Goal: Information Seeking & Learning: Learn about a topic

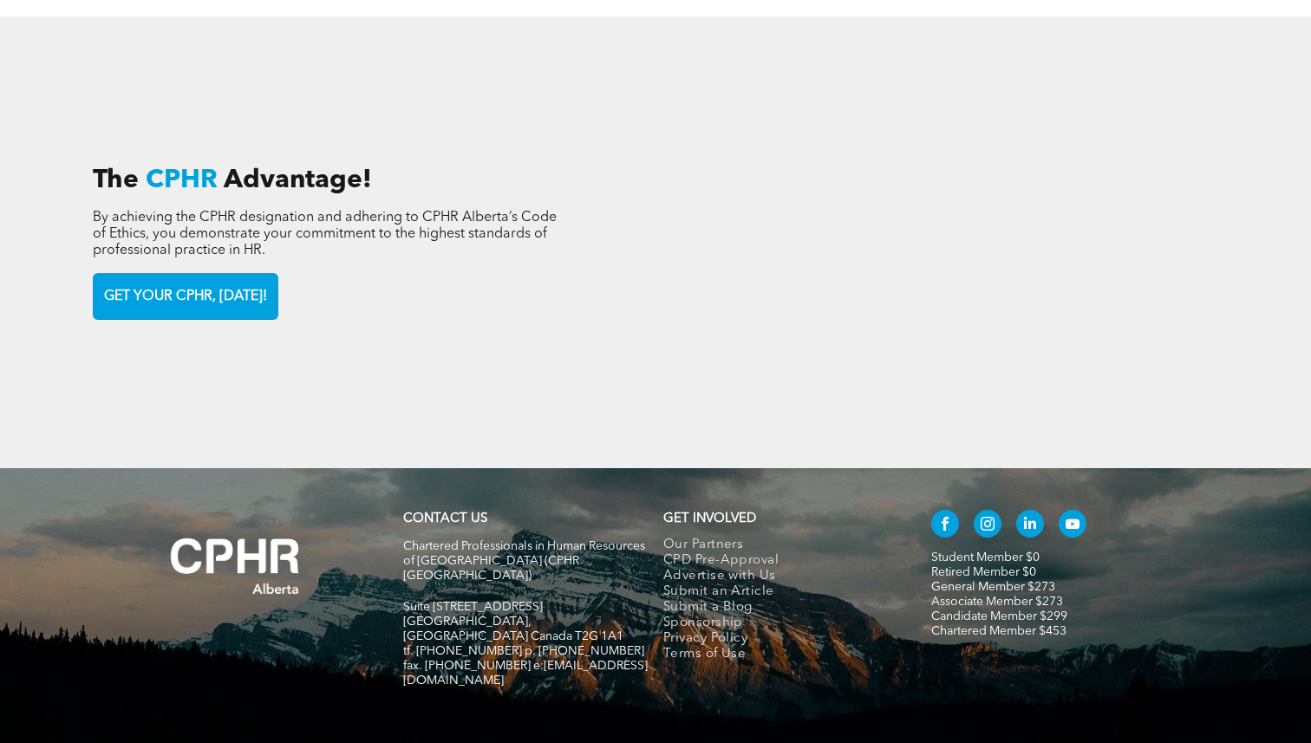
scroll to position [2511, 0]
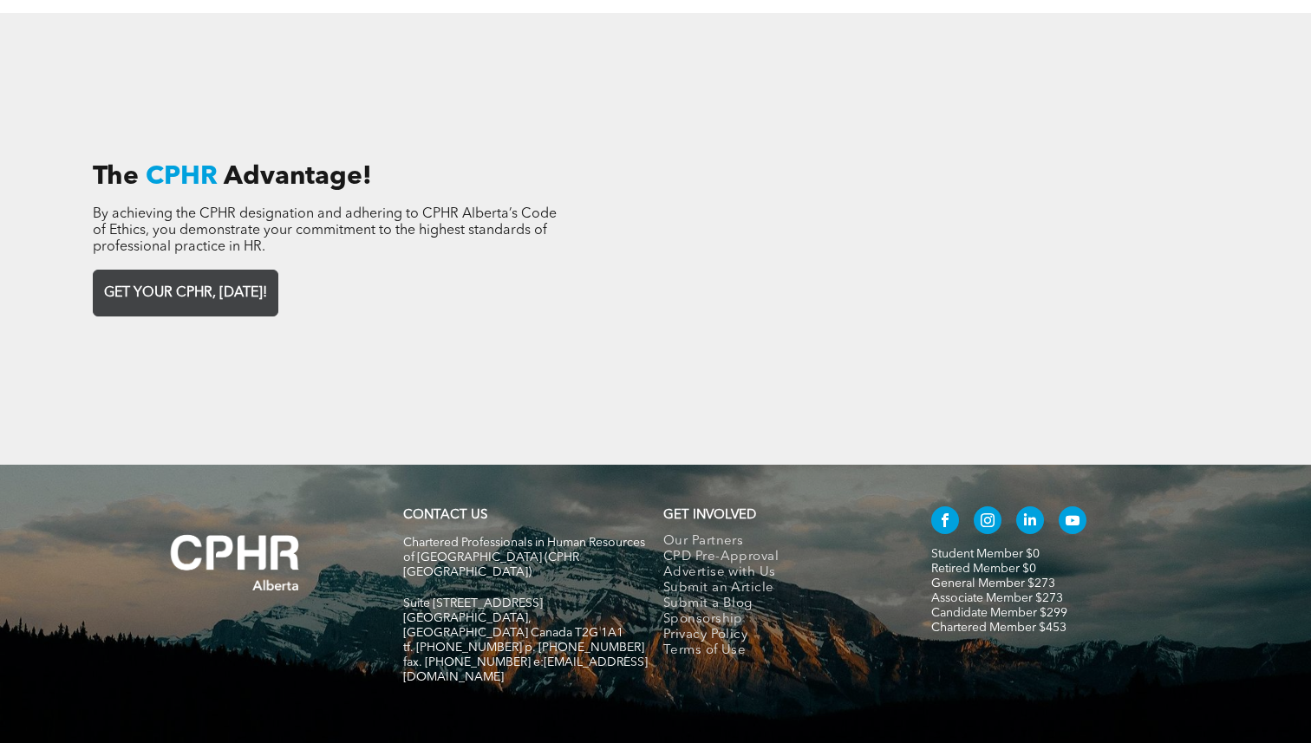
click at [234, 277] on span "GET YOUR CPHR, TODAY!" at bounding box center [185, 294] width 175 height 34
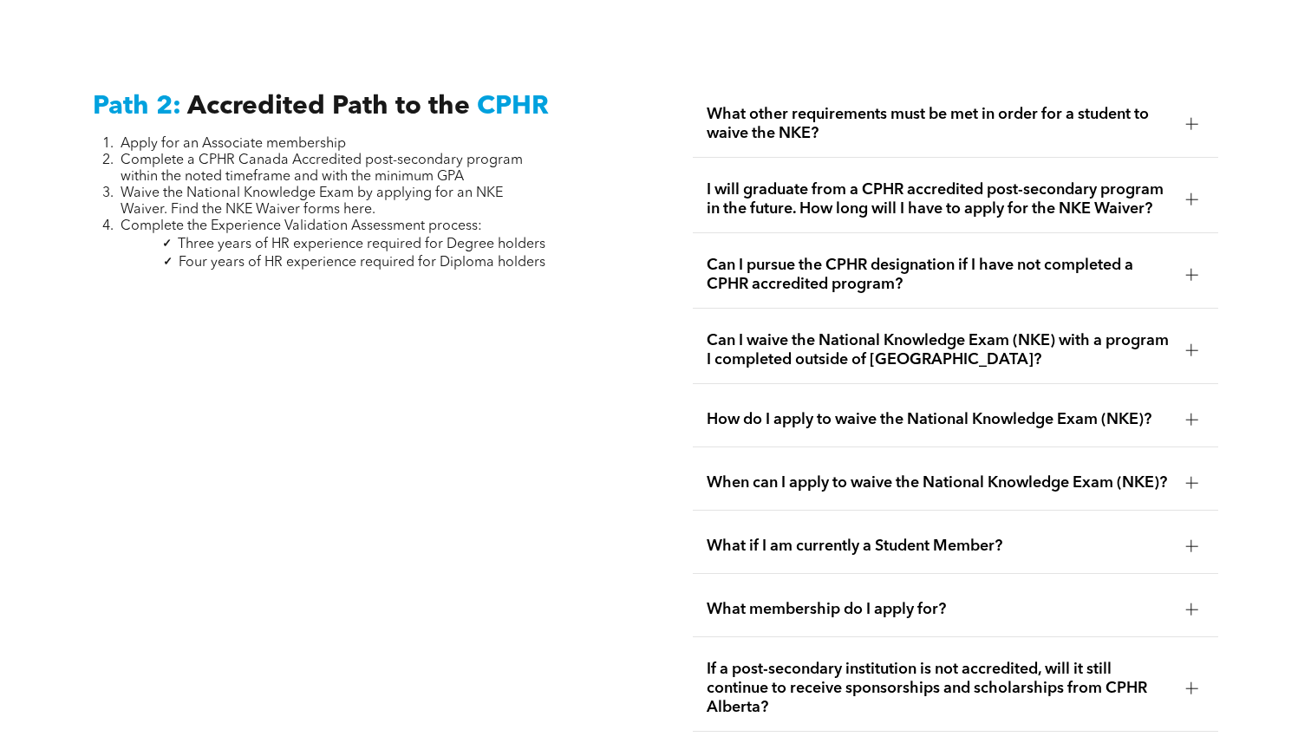
scroll to position [2753, 0]
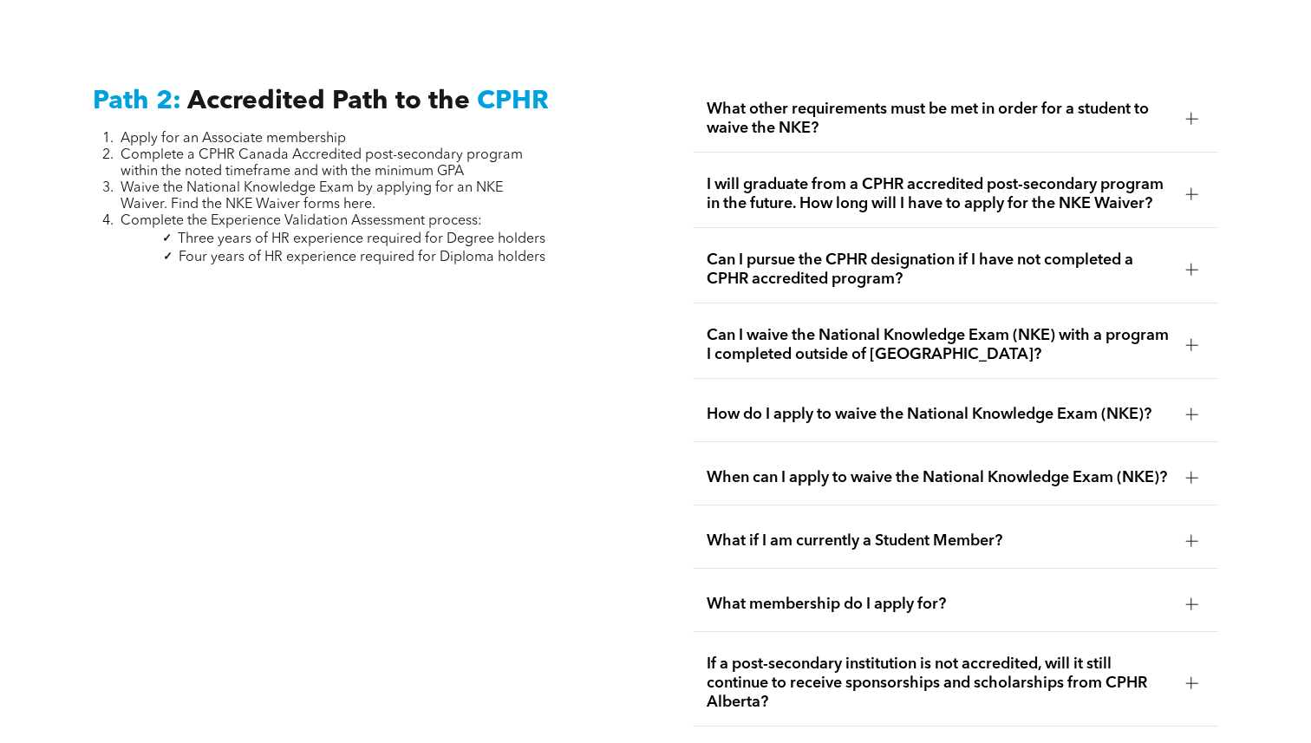
click at [1162, 251] on span "Can I pursue the CPHR designation if I have not completed a CPHR accredited pro…" at bounding box center [940, 270] width 466 height 38
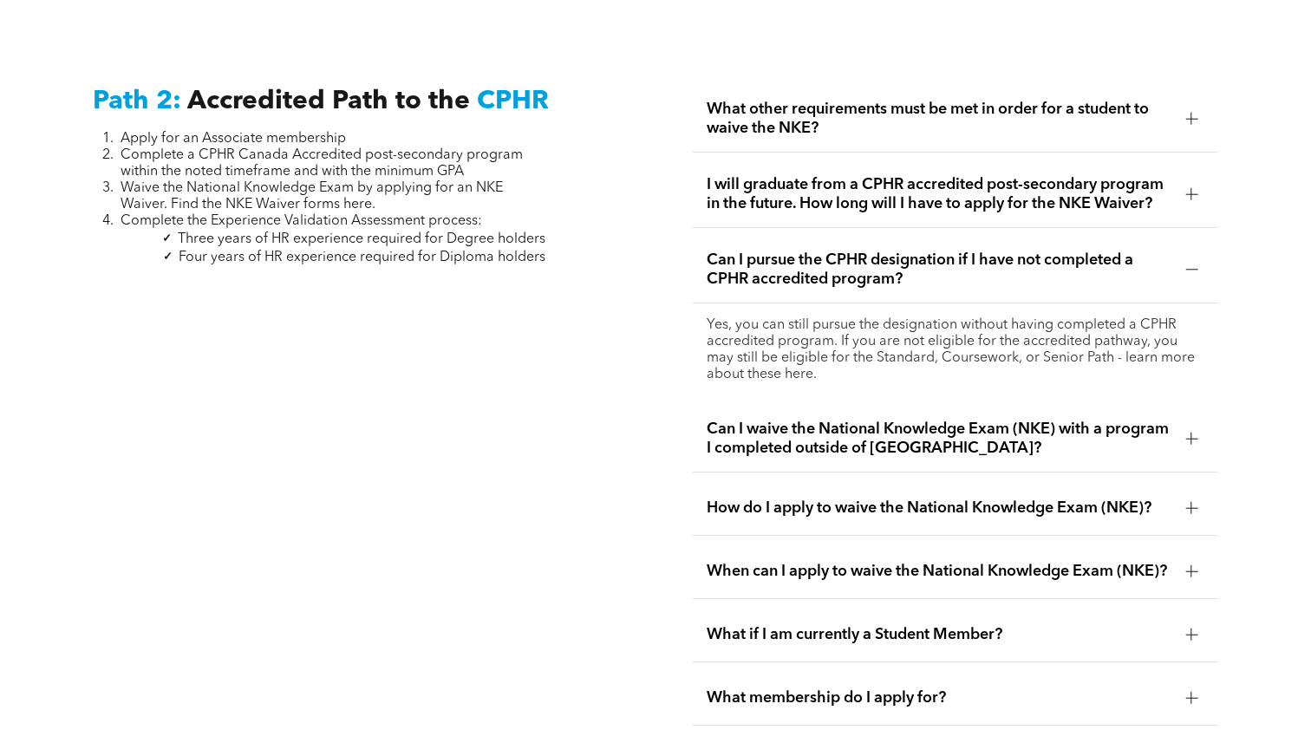
click at [1162, 251] on span "Can I pursue the CPHR designation if I have not completed a CPHR accredited pro…" at bounding box center [940, 270] width 466 height 38
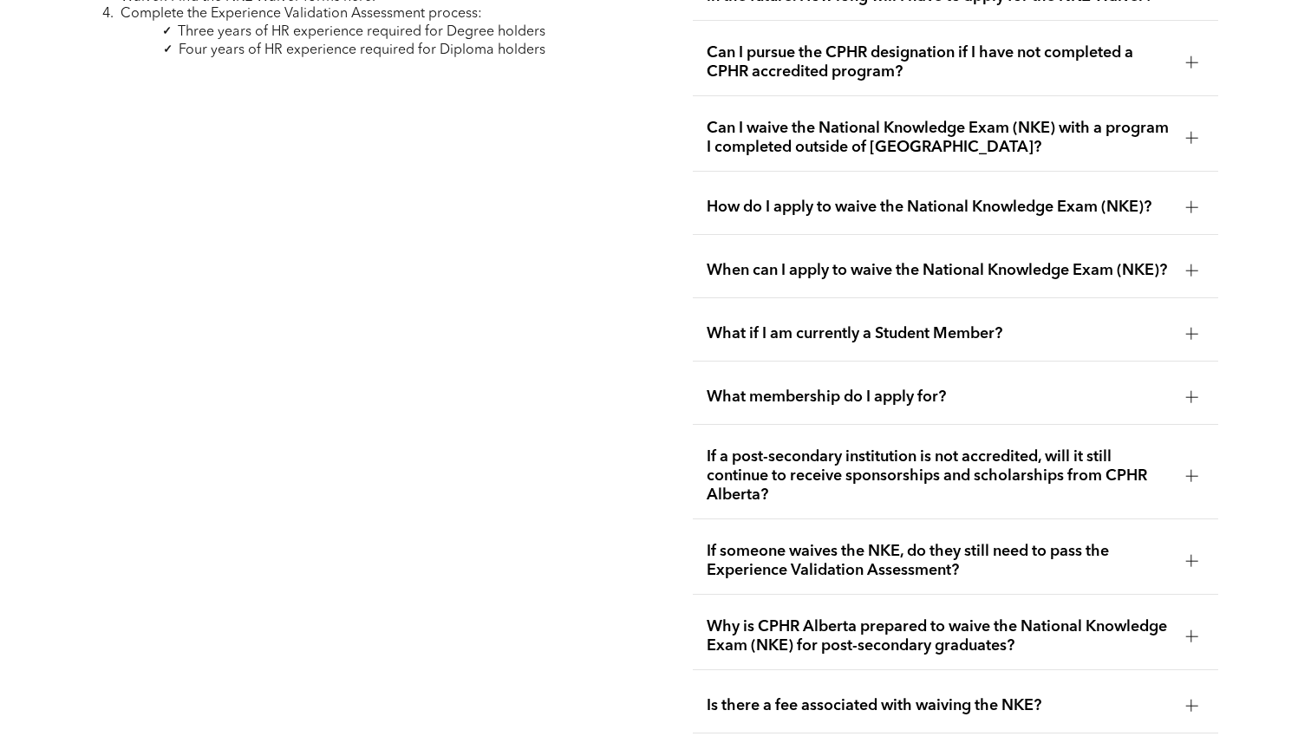
scroll to position [2972, 0]
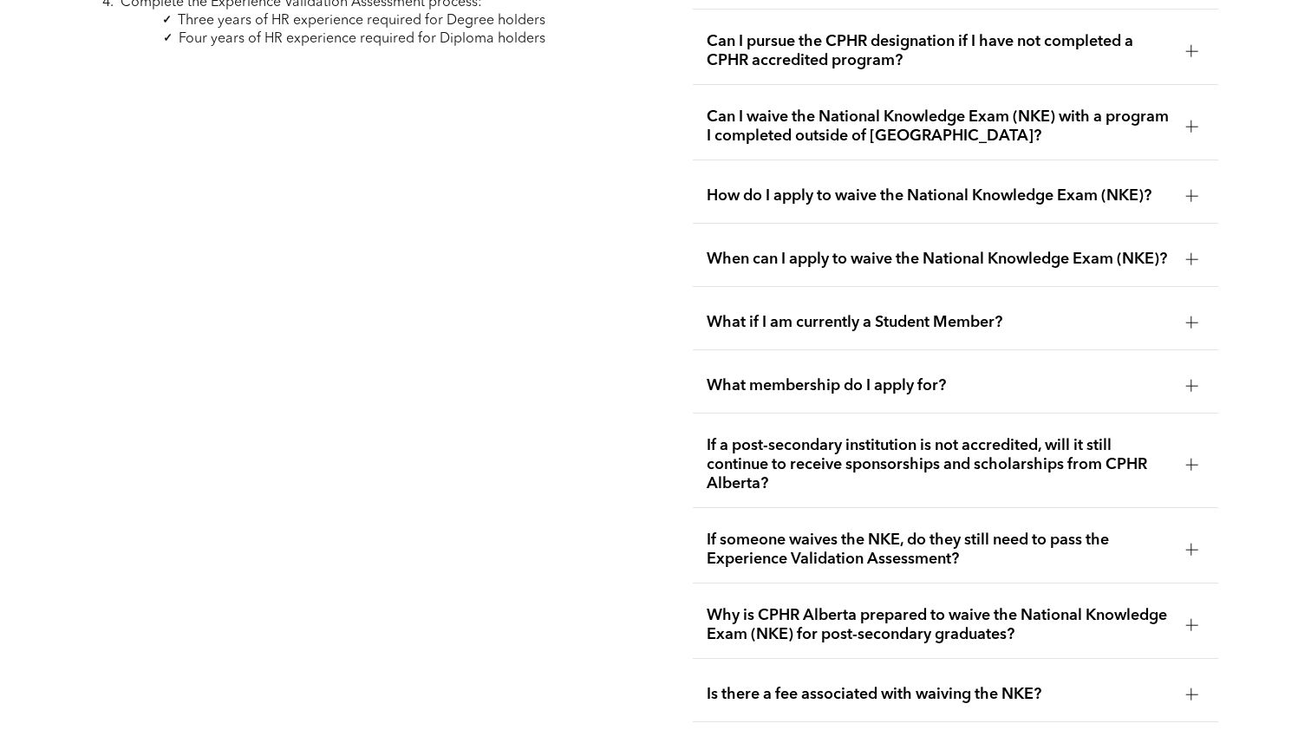
click at [821, 378] on span "What membership do I apply for?" at bounding box center [940, 385] width 466 height 19
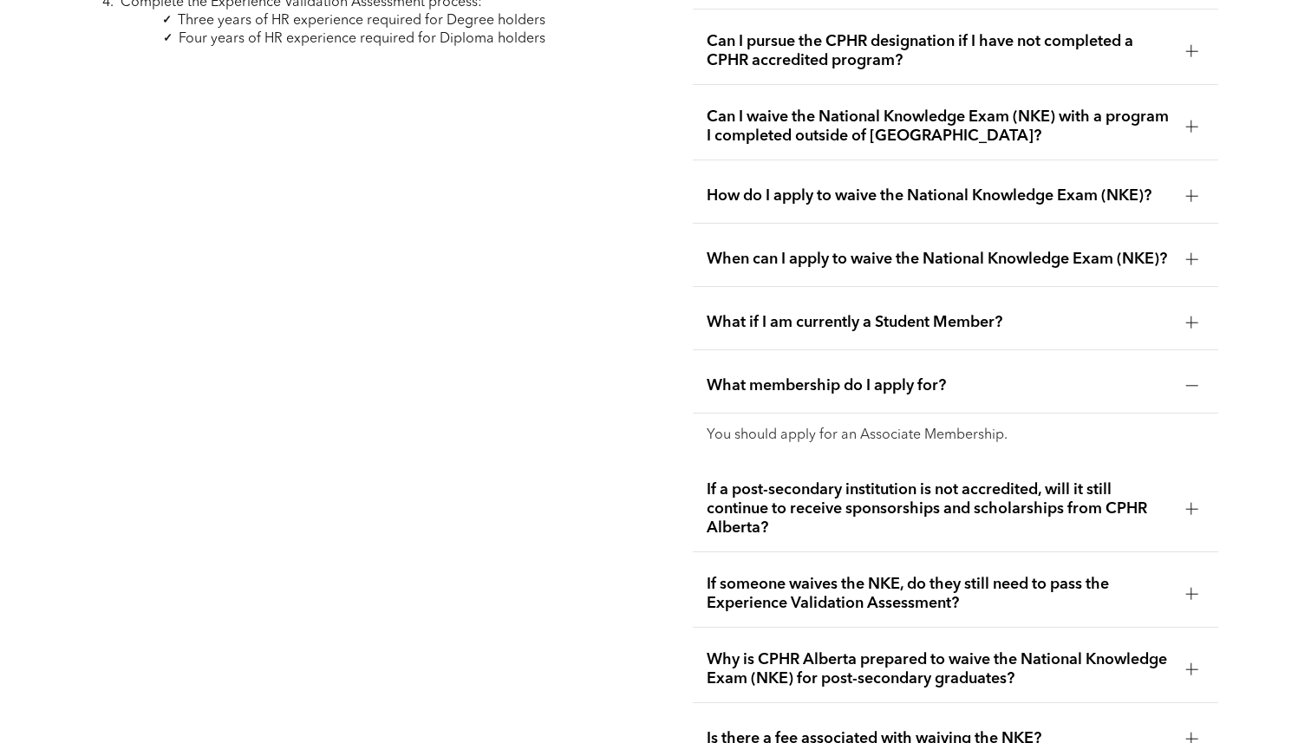
click at [821, 378] on span "What membership do I apply for?" at bounding box center [940, 385] width 466 height 19
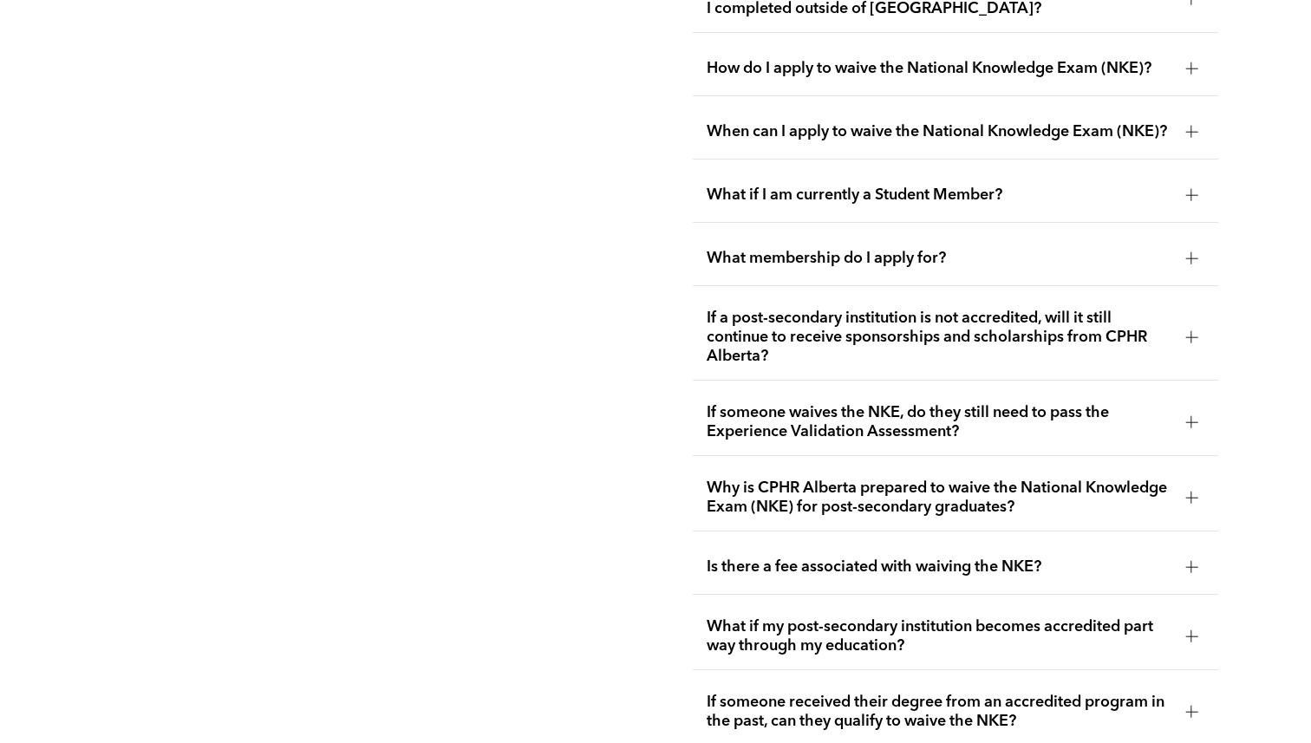
scroll to position [3104, 0]
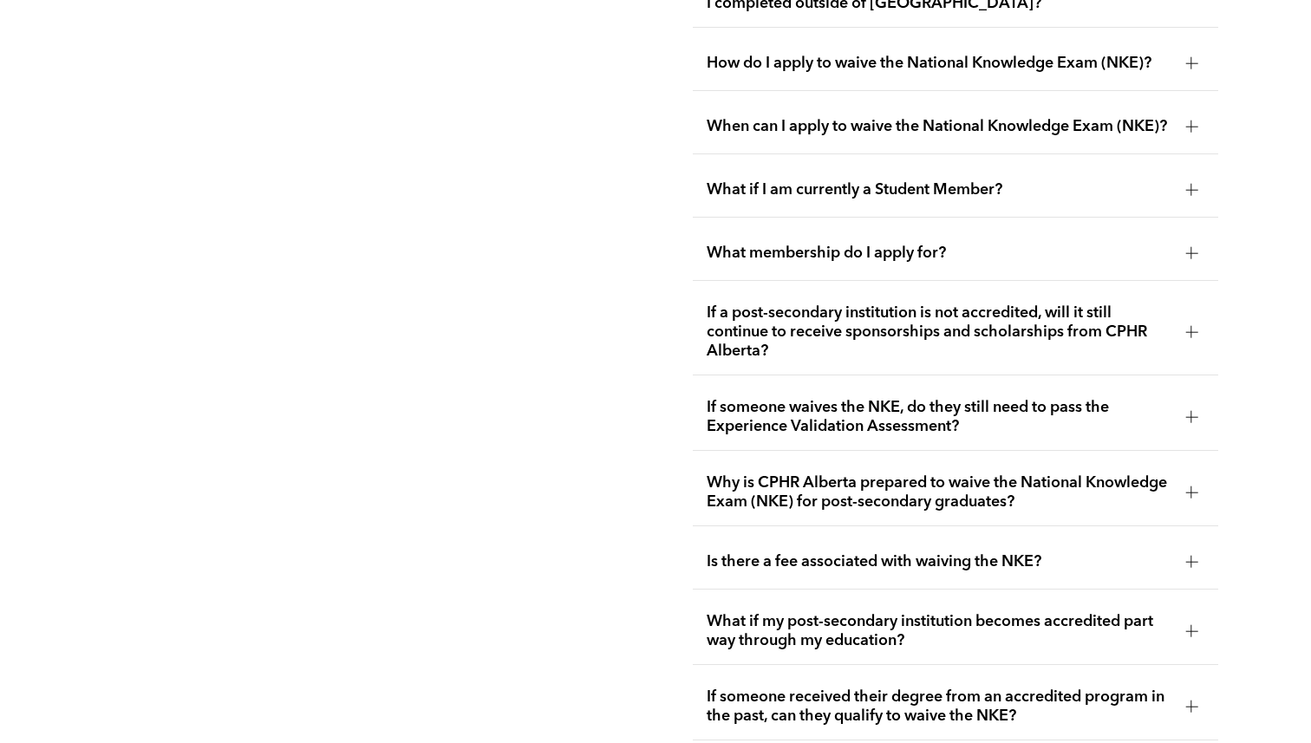
click at [819, 323] on span "If a post-secondary institution is not accredited, will it still continue to re…" at bounding box center [940, 331] width 466 height 57
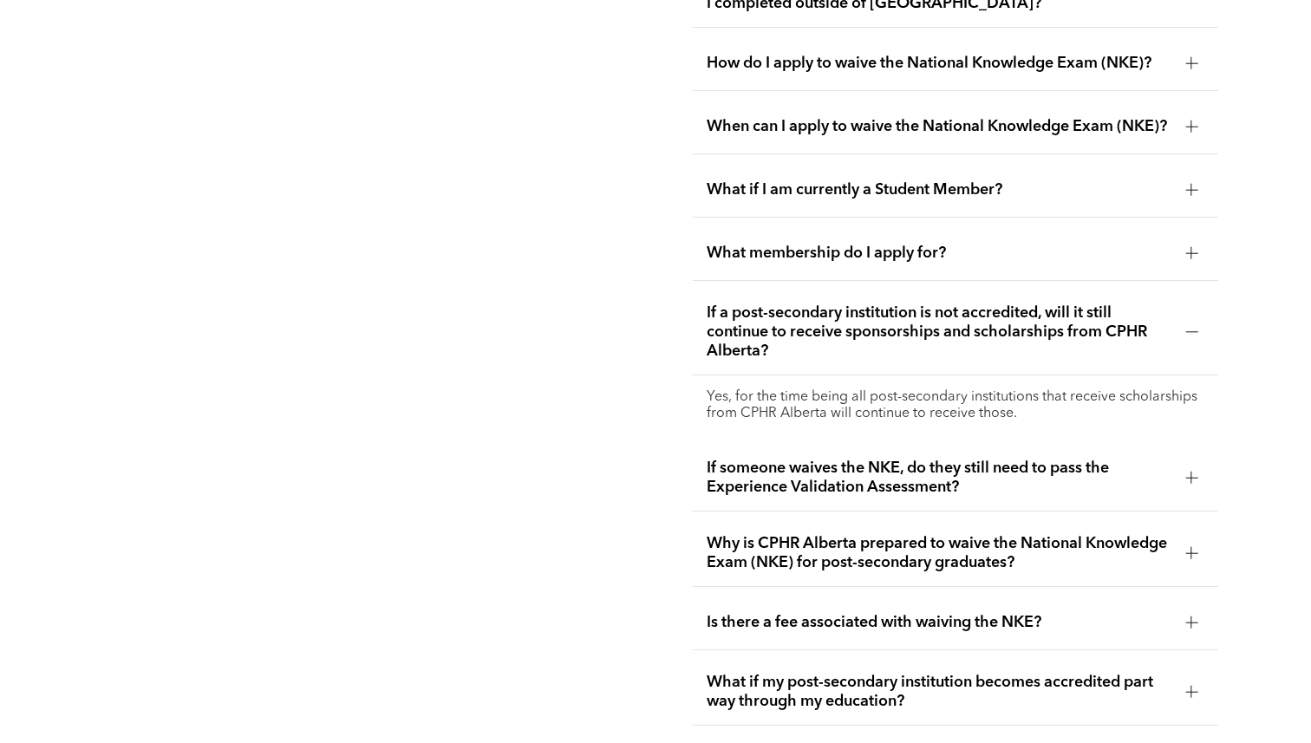
click at [819, 323] on span "If a post-secondary institution is not accredited, will it still continue to re…" at bounding box center [940, 331] width 466 height 57
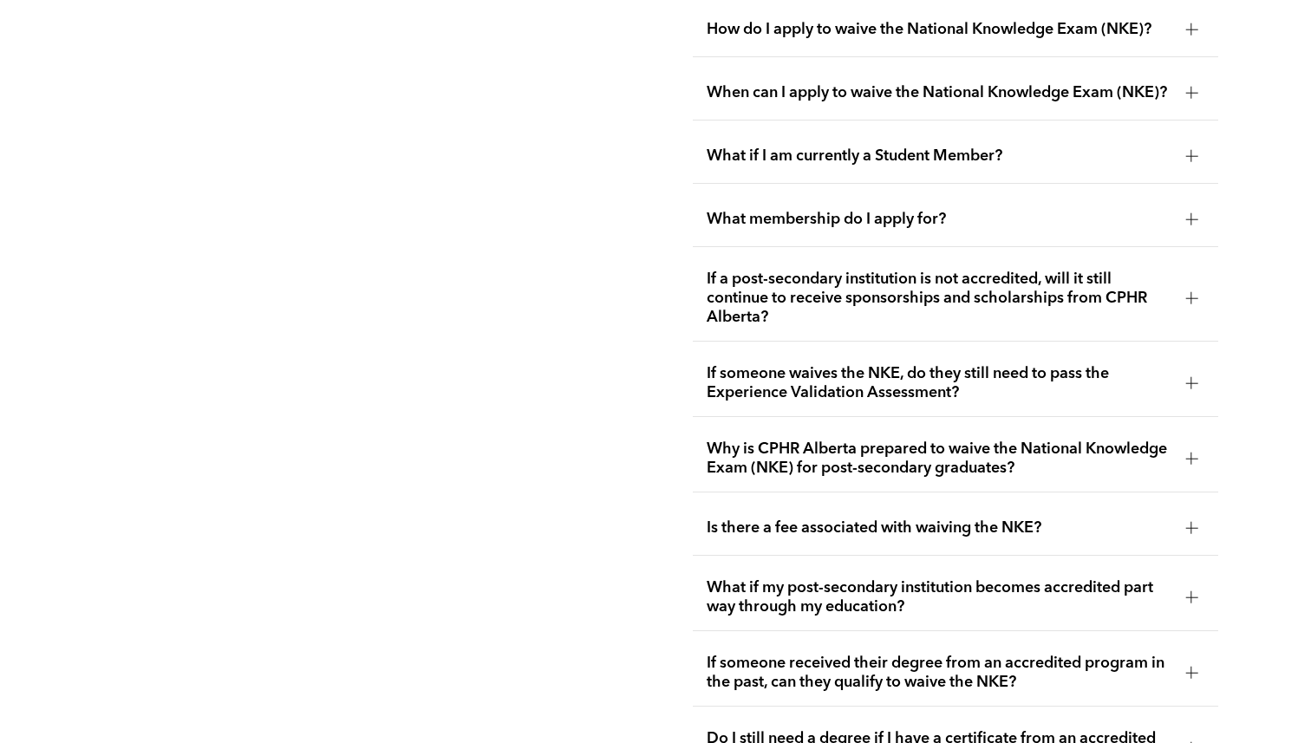
scroll to position [3148, 0]
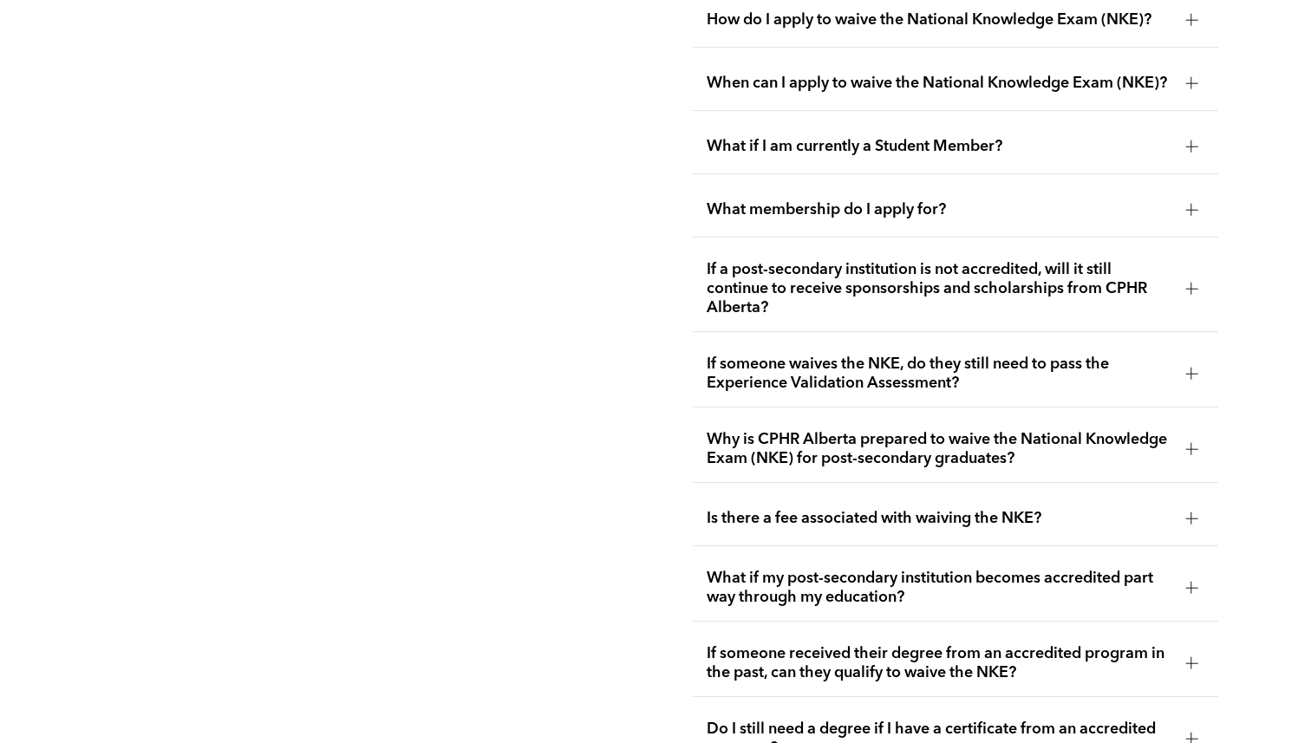
click at [769, 378] on span "If someone waives the NKE, do they still need to pass the Experience Validation…" at bounding box center [940, 374] width 466 height 38
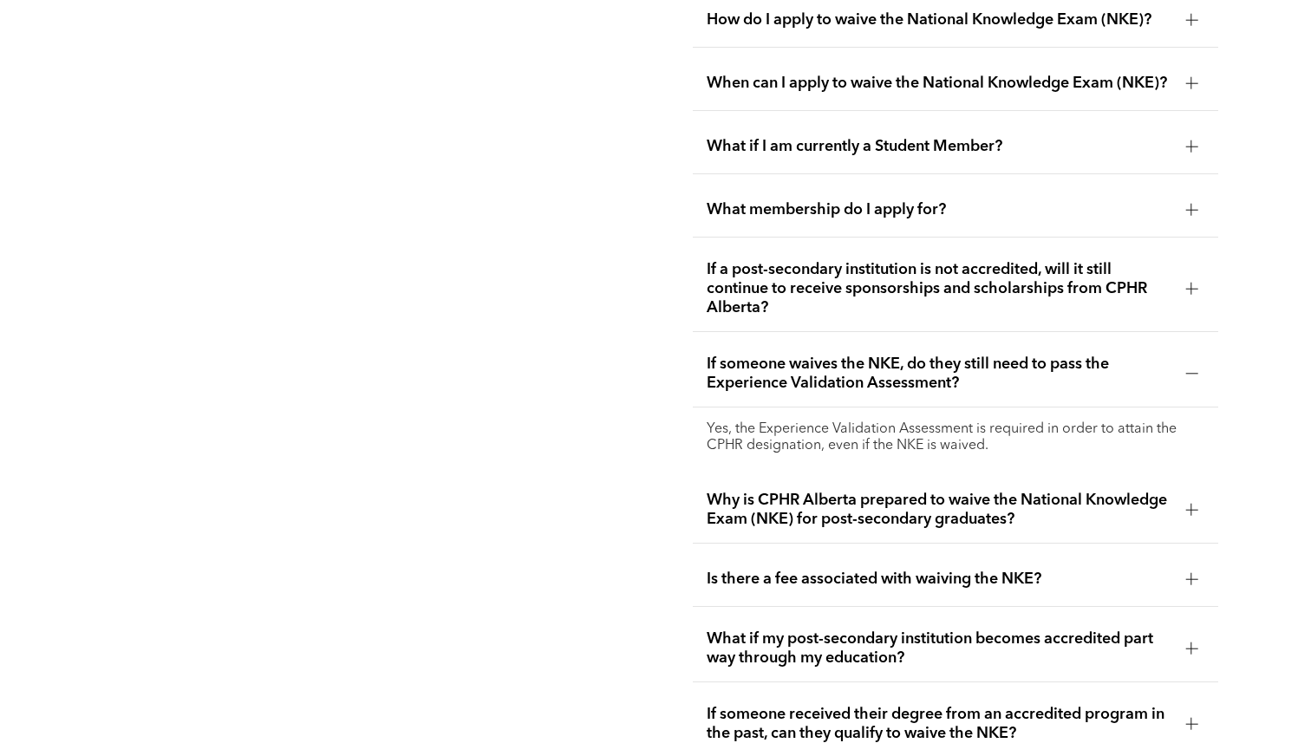
click at [769, 377] on span "If someone waives the NKE, do they still need to pass the Experience Validation…" at bounding box center [940, 374] width 466 height 38
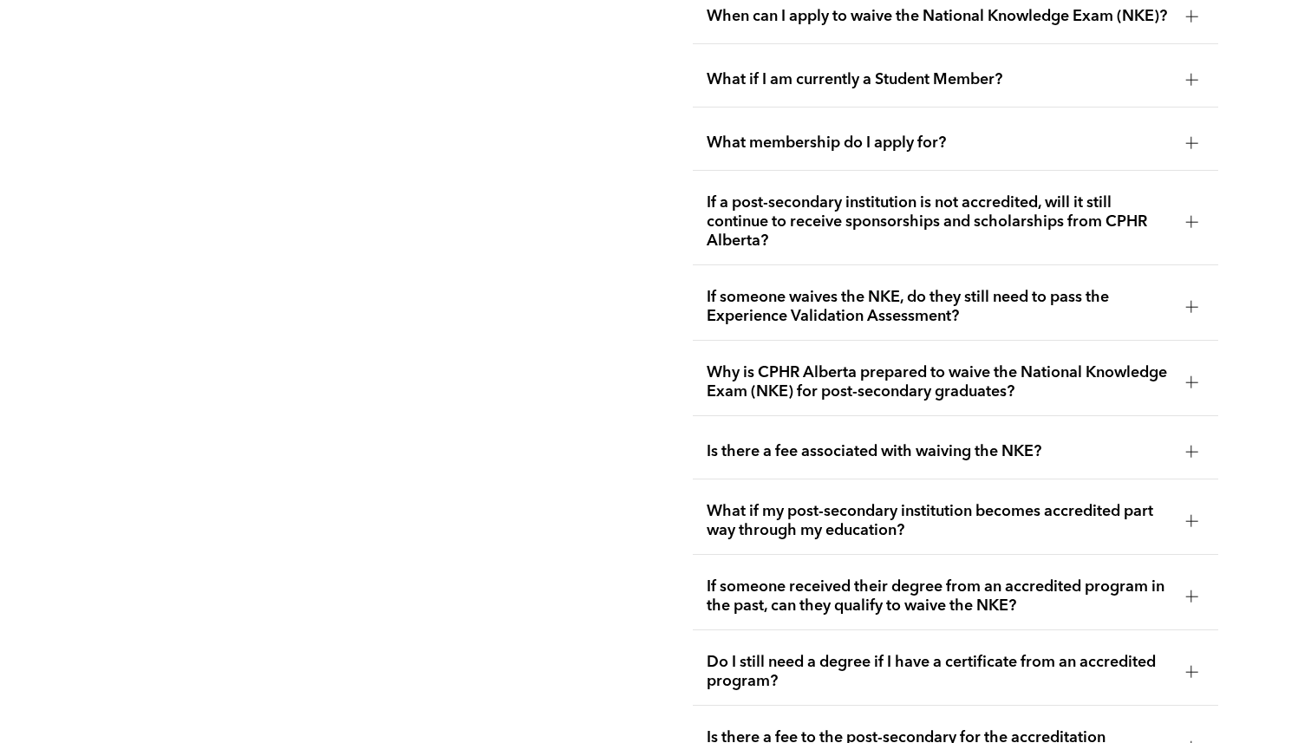
scroll to position [3217, 0]
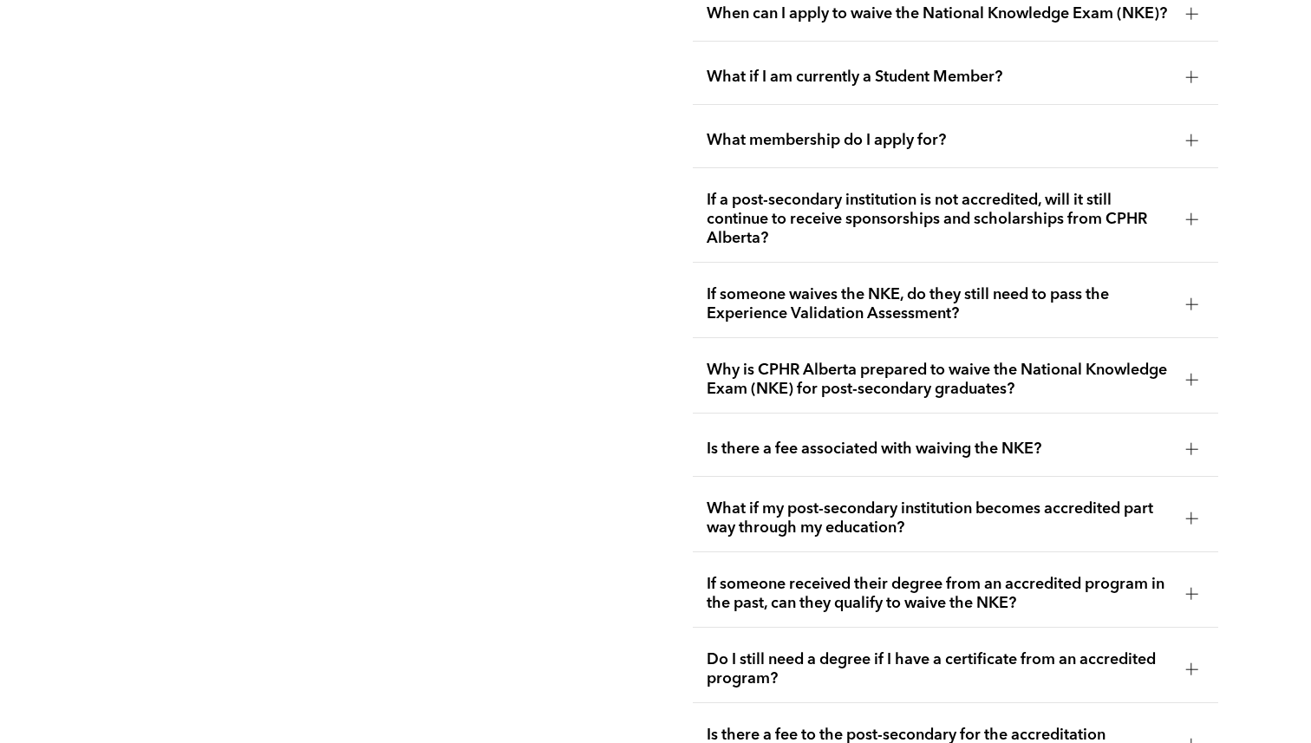
click at [901, 375] on span "Why is CPHR Alberta prepared to waive the National Knowledge Exam (NKE) for pos…" at bounding box center [940, 380] width 466 height 38
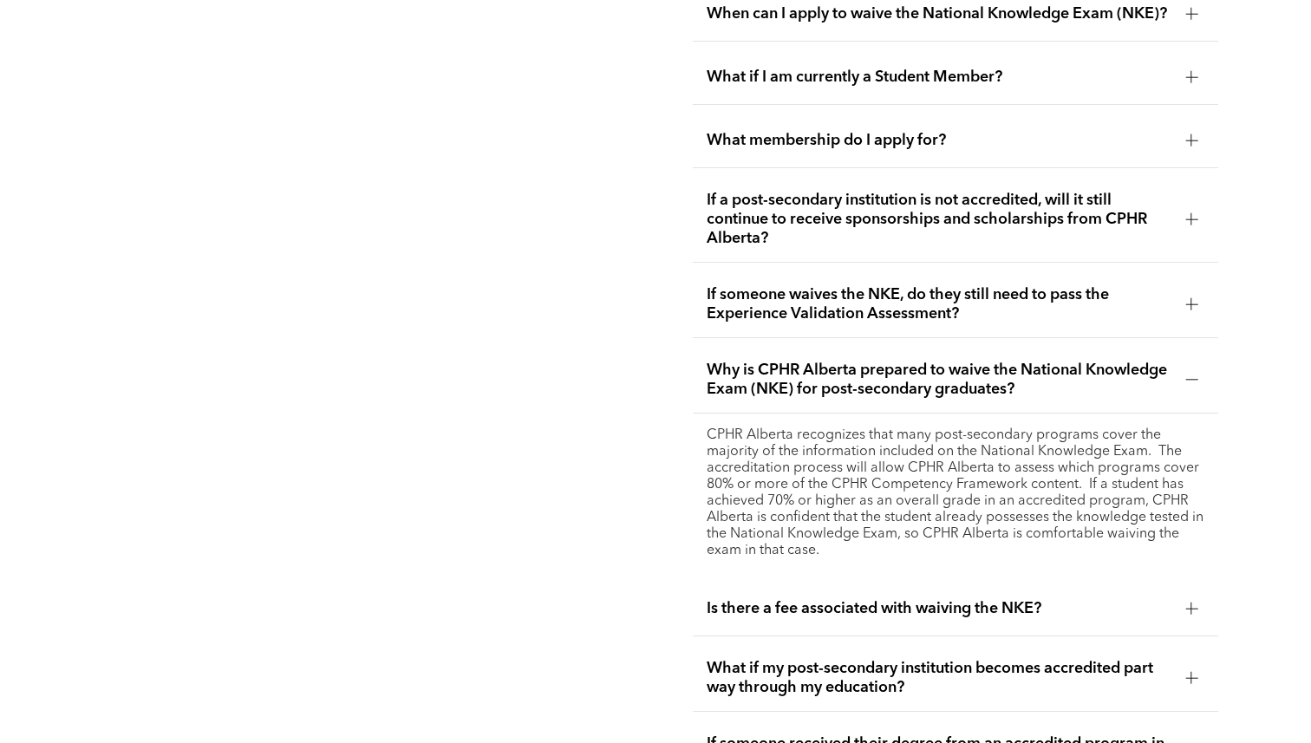
click at [902, 375] on span "Why is CPHR Alberta prepared to waive the National Knowledge Exam (NKE) for pos…" at bounding box center [940, 380] width 466 height 38
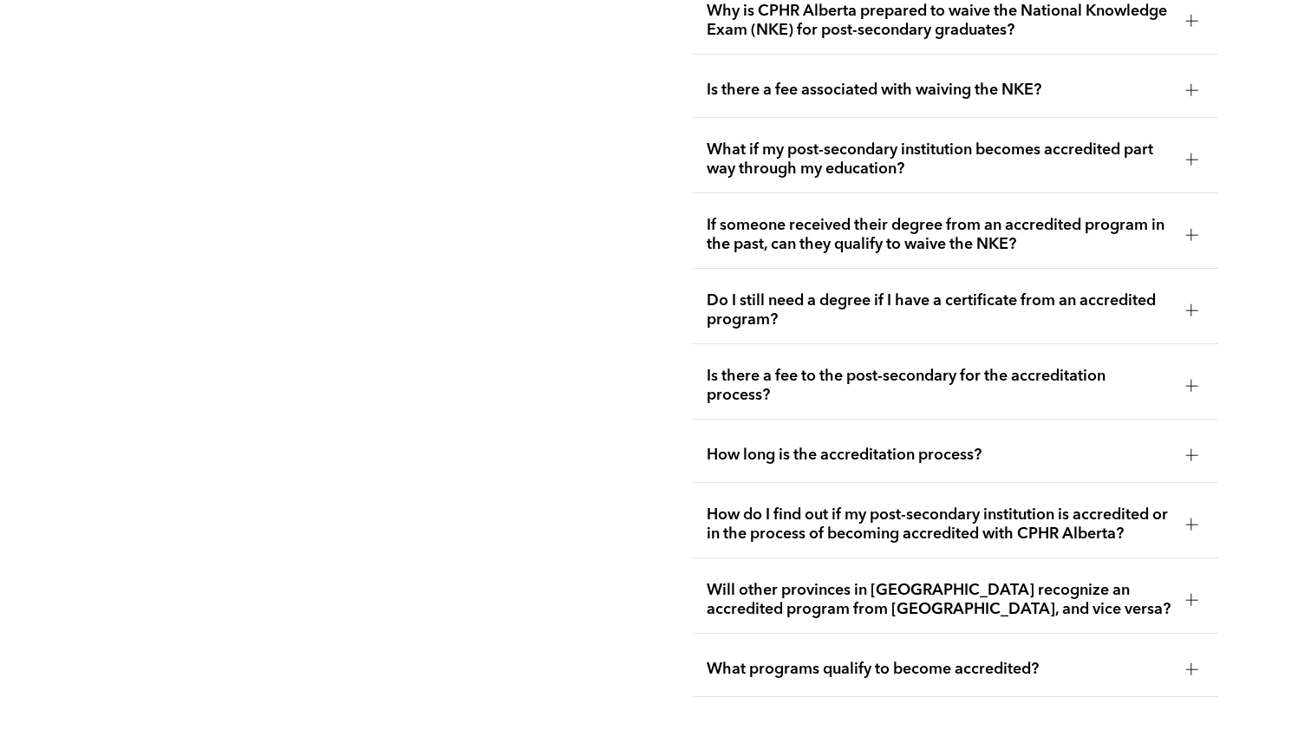
scroll to position [3577, 0]
click at [727, 445] on span "How long is the accreditation process?" at bounding box center [940, 454] width 466 height 19
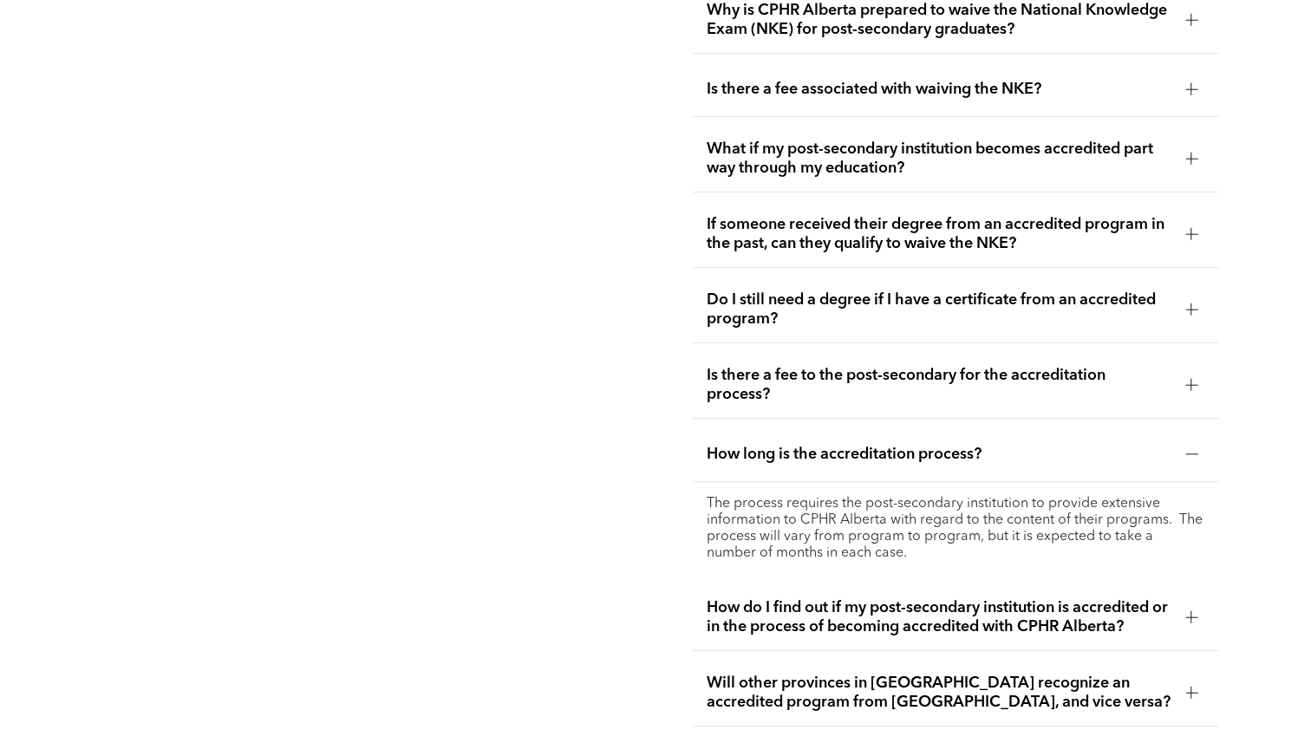
click at [727, 445] on span "How long is the accreditation process?" at bounding box center [940, 454] width 466 height 19
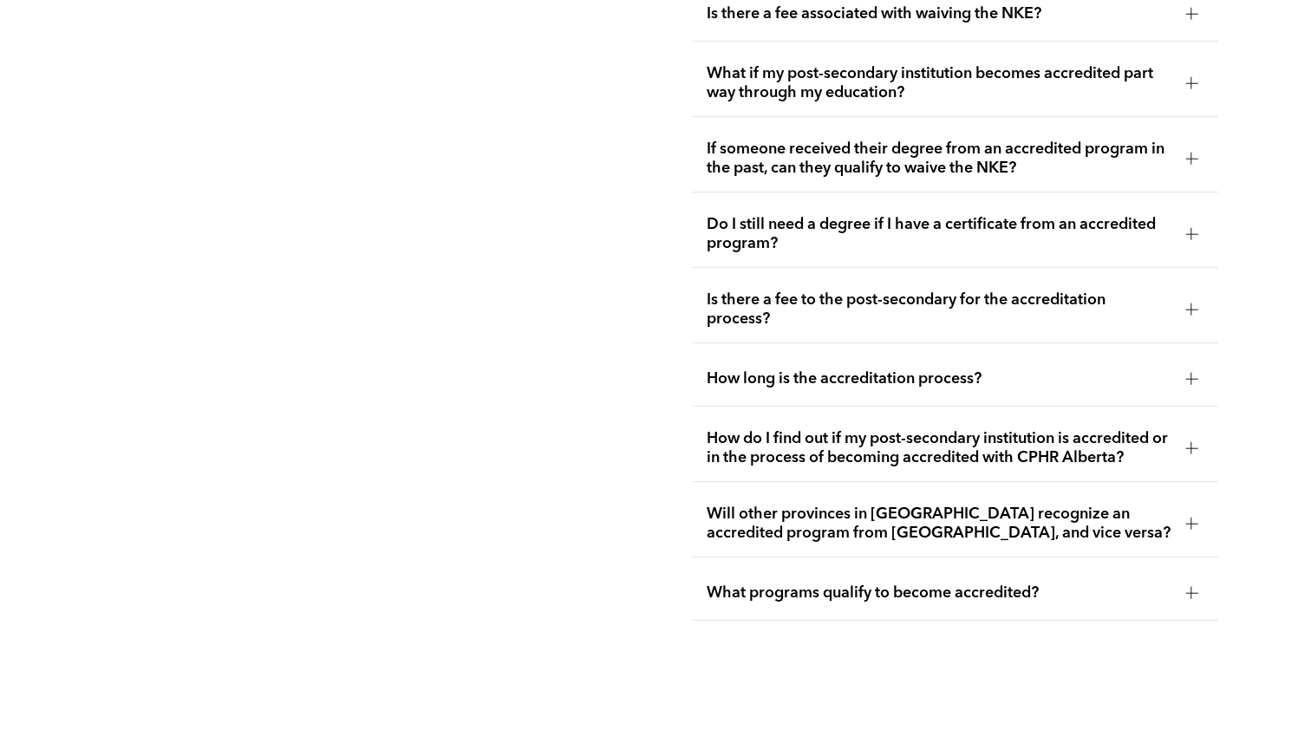
scroll to position [3655, 0]
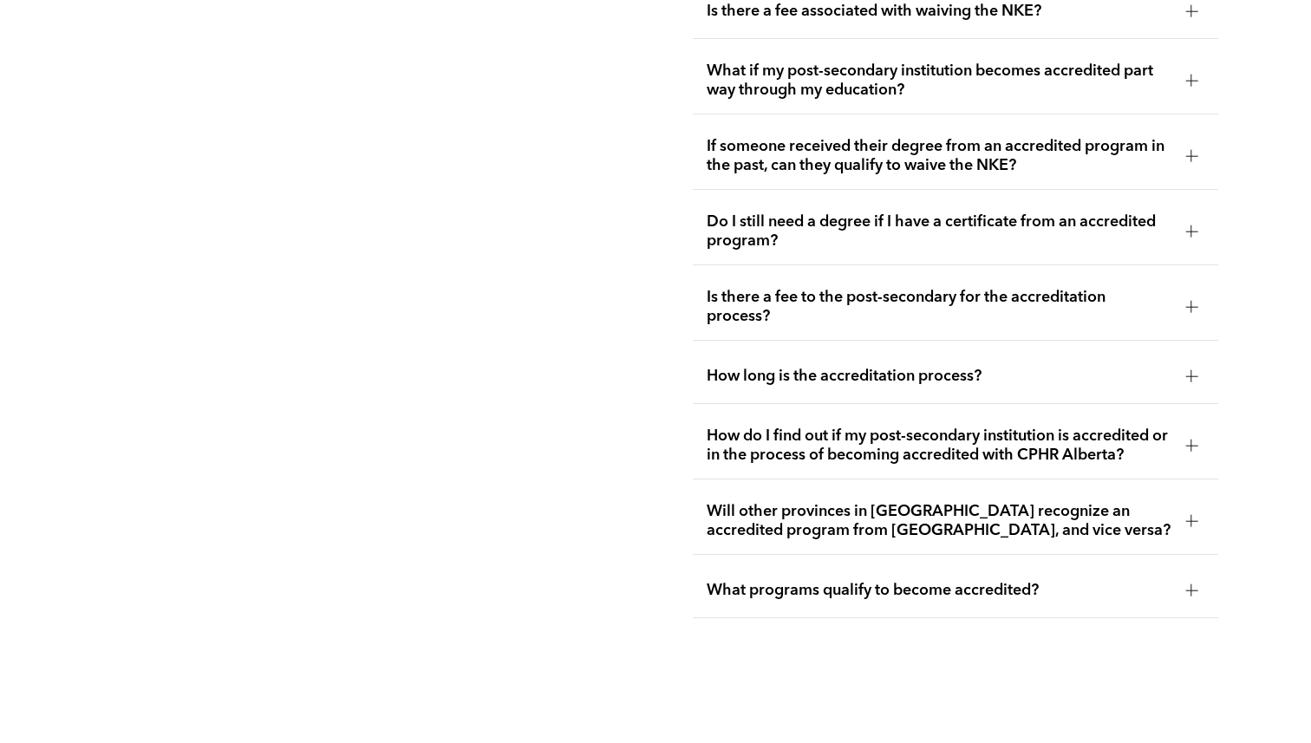
click at [753, 581] on span "What programs qualify to become accredited?" at bounding box center [940, 590] width 466 height 19
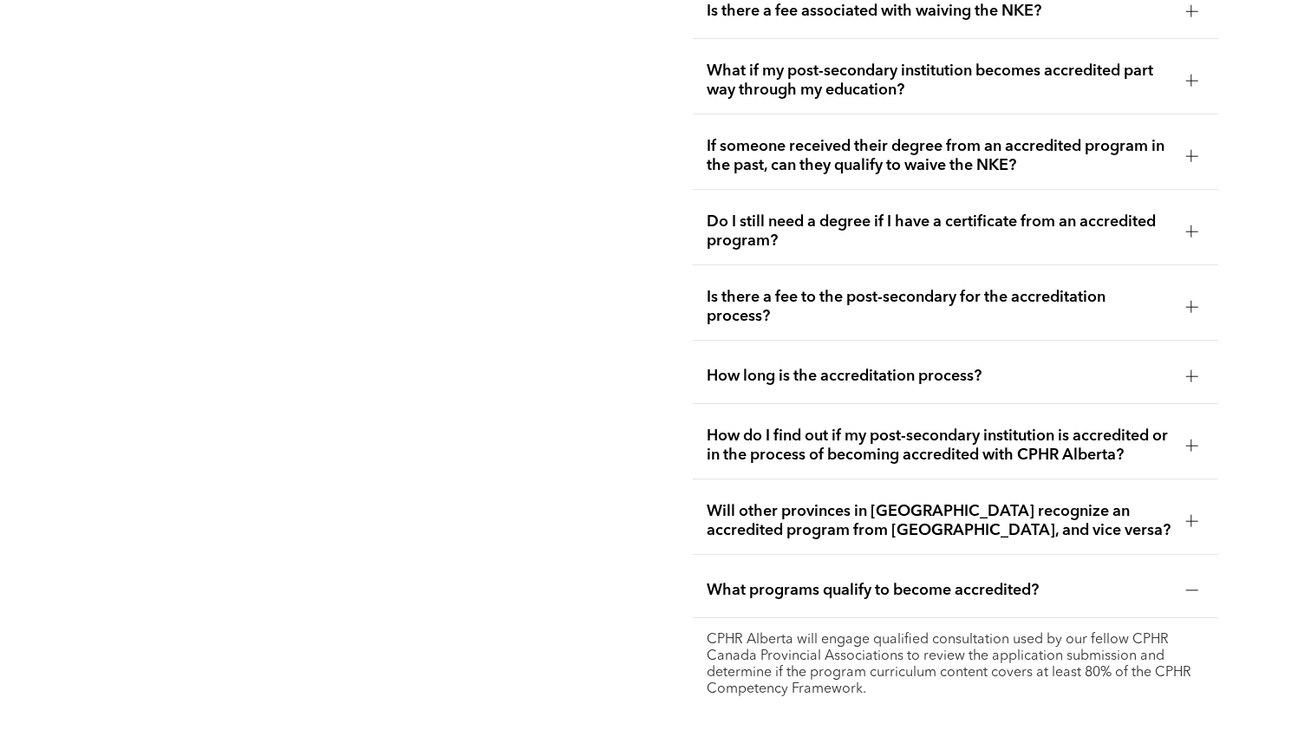
click at [753, 581] on span "What programs qualify to become accredited?" at bounding box center [940, 590] width 466 height 19
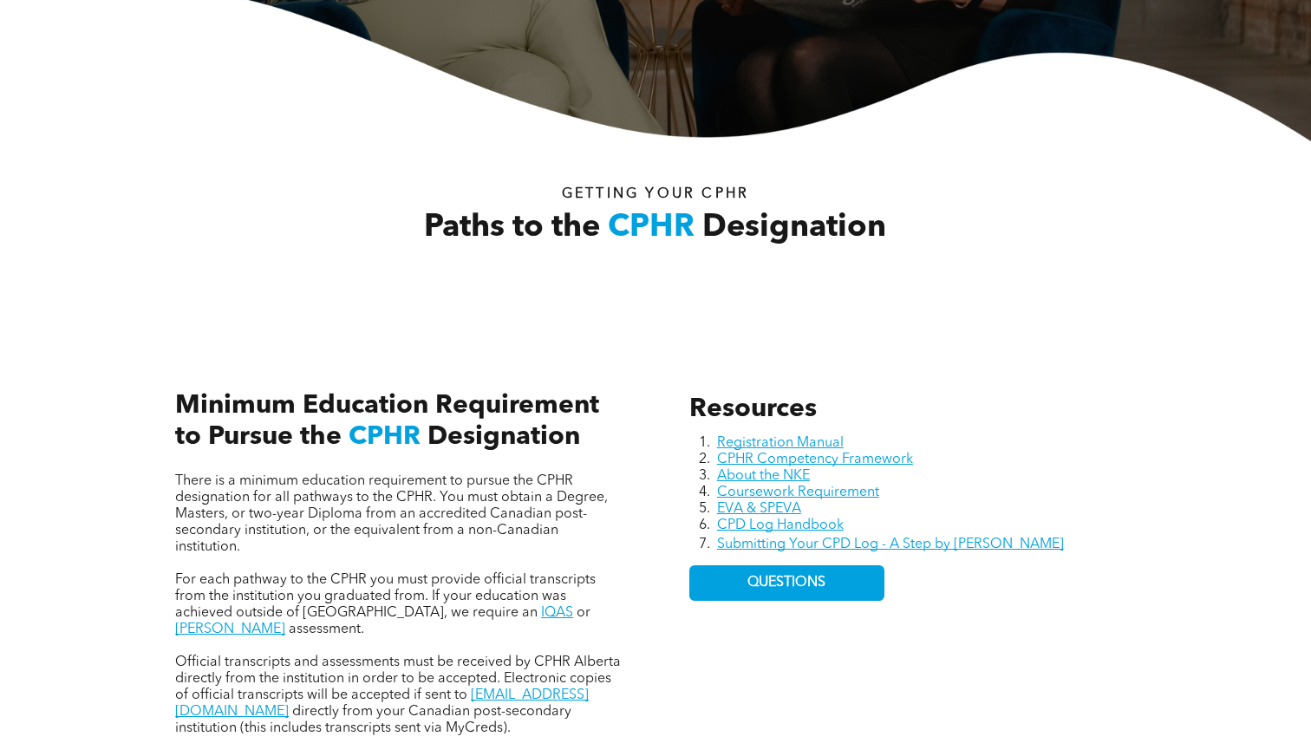
scroll to position [460, 0]
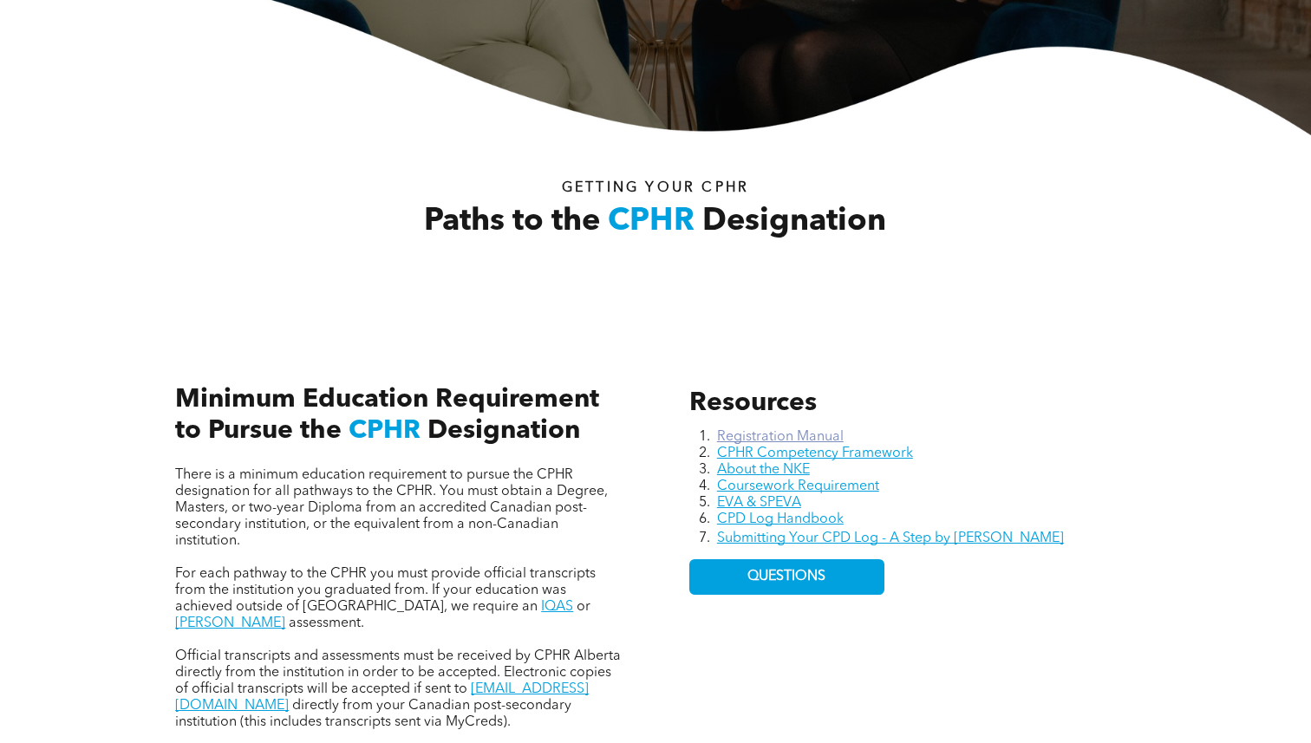
click at [763, 434] on link "Registration Manual" at bounding box center [780, 437] width 127 height 14
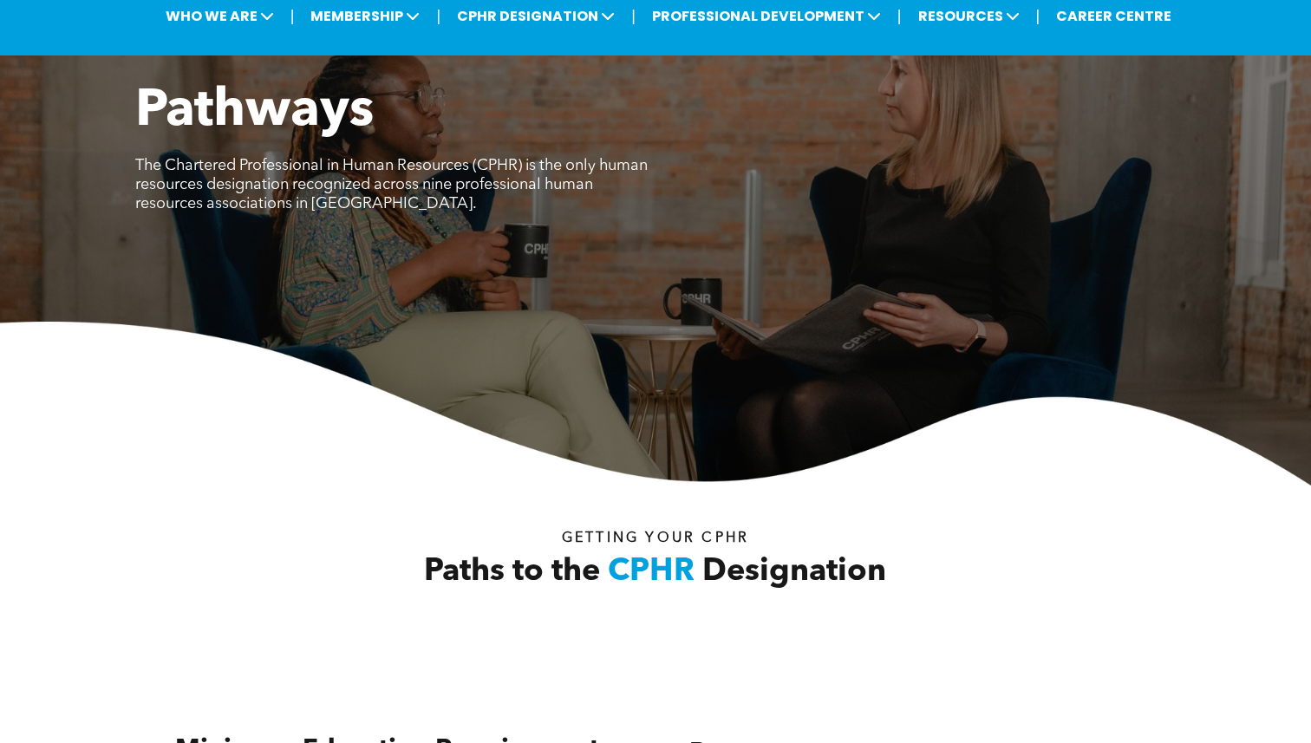
scroll to position [0, 0]
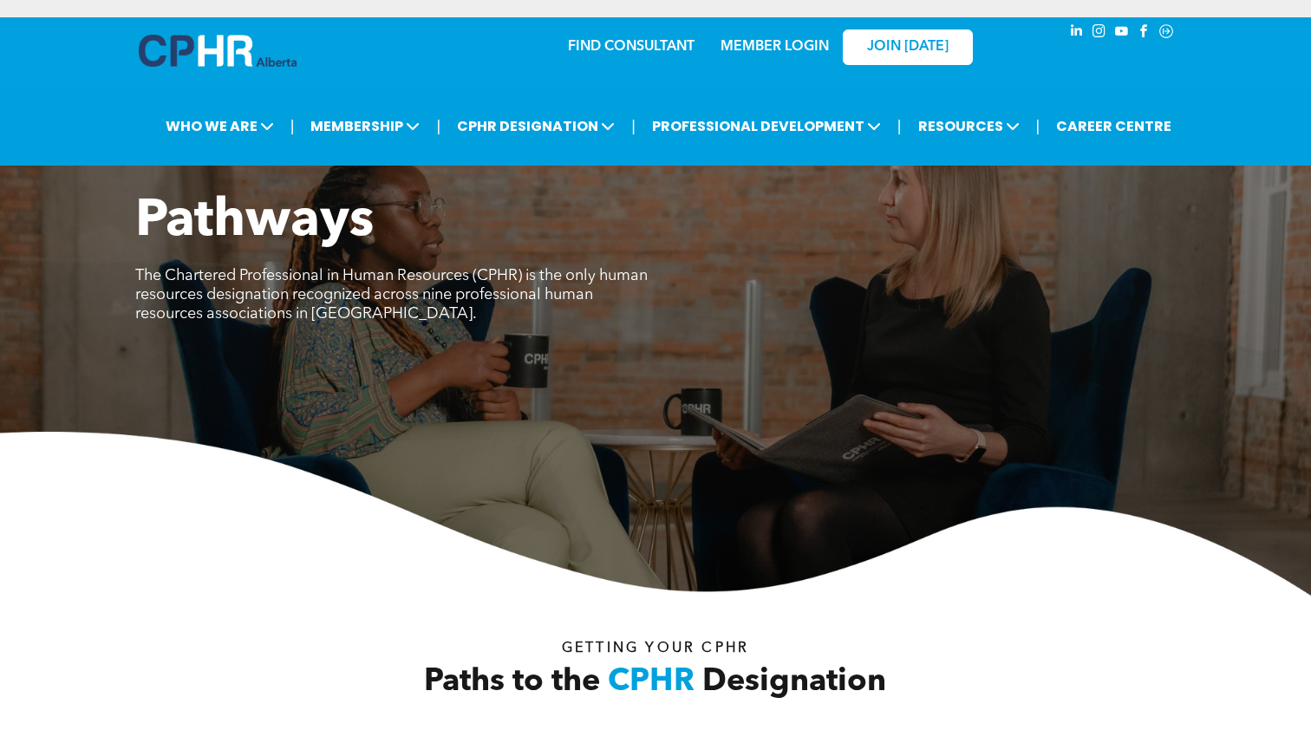
click at [746, 47] on link "MEMBER LOGIN" at bounding box center [775, 47] width 108 height 14
click at [803, 50] on link "MEMBER LOGIN" at bounding box center [775, 47] width 108 height 14
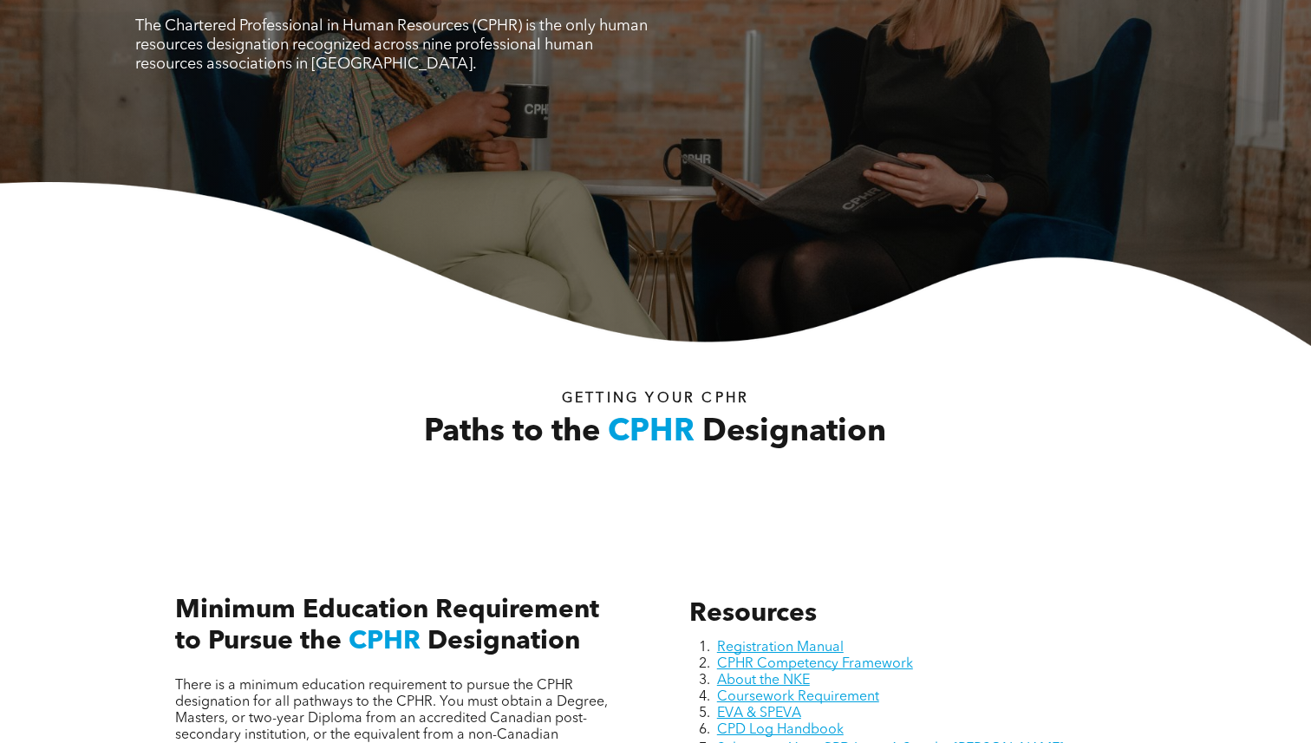
scroll to position [214, 0]
